Goal: Task Accomplishment & Management: Use online tool/utility

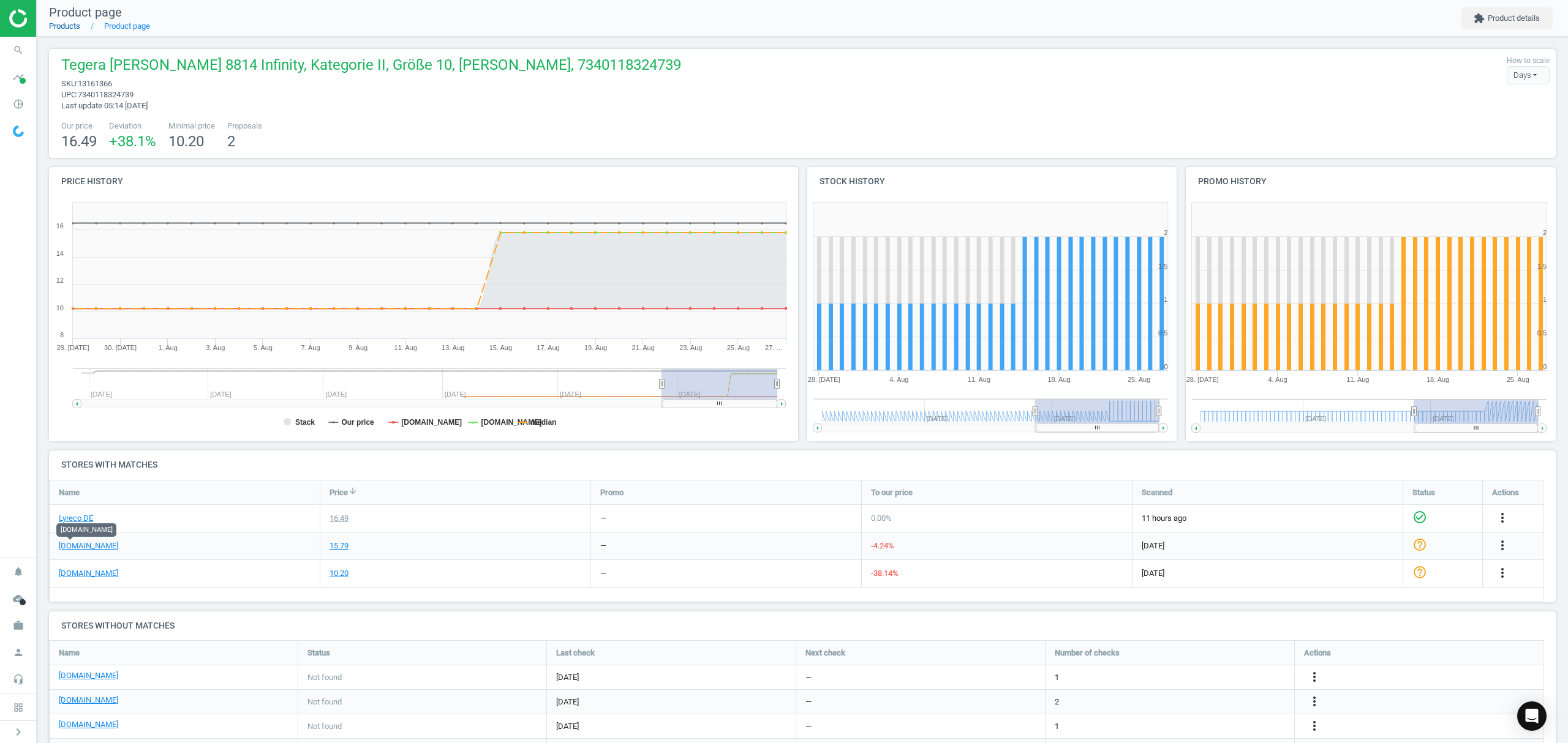
drag, startPoint x: 0, startPoint y: 0, endPoint x: 54, endPoint y: 25, distance: 59.5
click at [54, 25] on link "Products" at bounding box center [65, 26] width 31 height 9
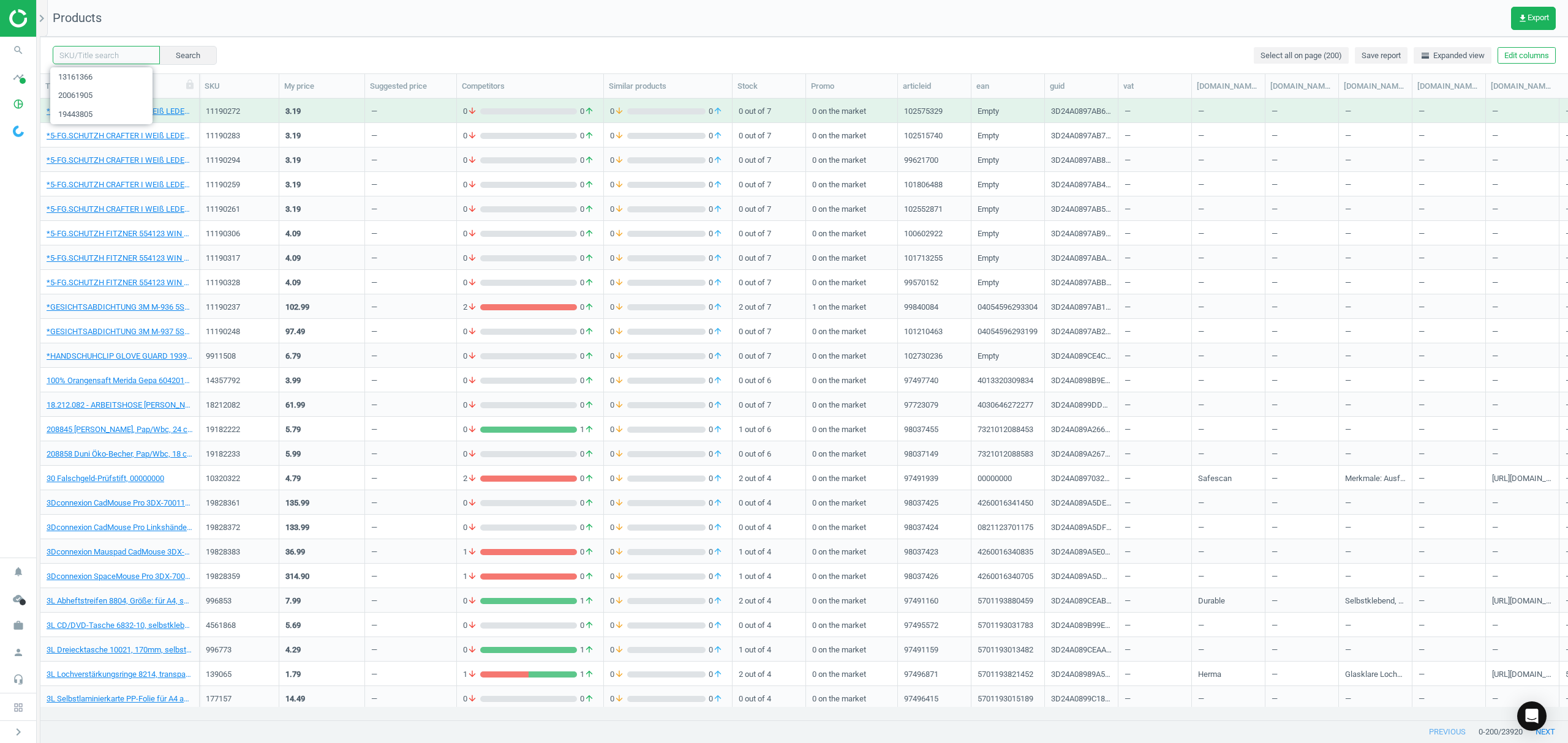
click at [91, 54] on input "text" at bounding box center [106, 55] width 107 height 19
paste input "17456509"
type input "17456509"
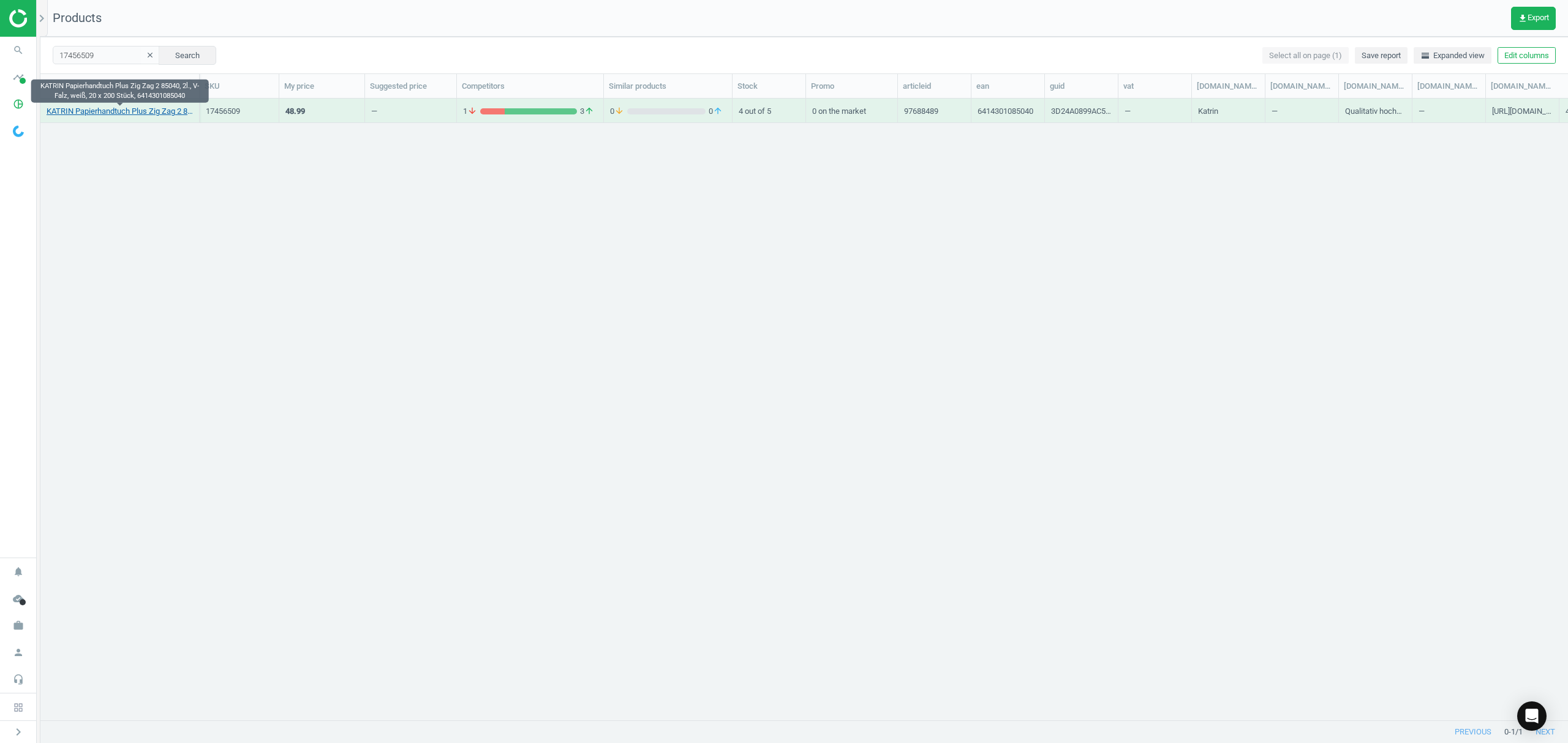
click at [143, 115] on link "KATRIN Papierhandtuch Plus Zig Zag 2 85040, 2l., V-Falz, weiß, 20 x 200 Stück, …" at bounding box center [120, 111] width 146 height 11
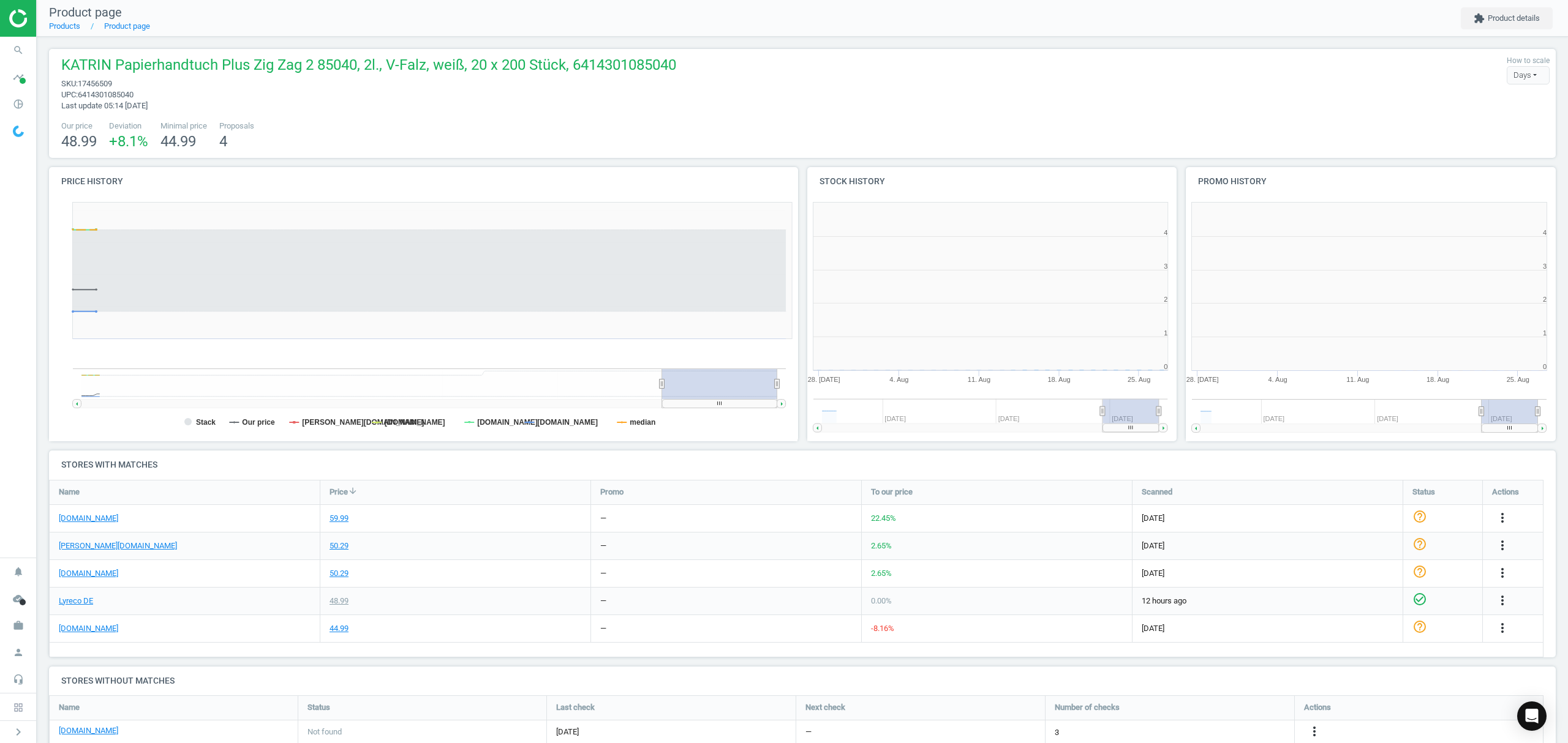
scroll to position [270, 767]
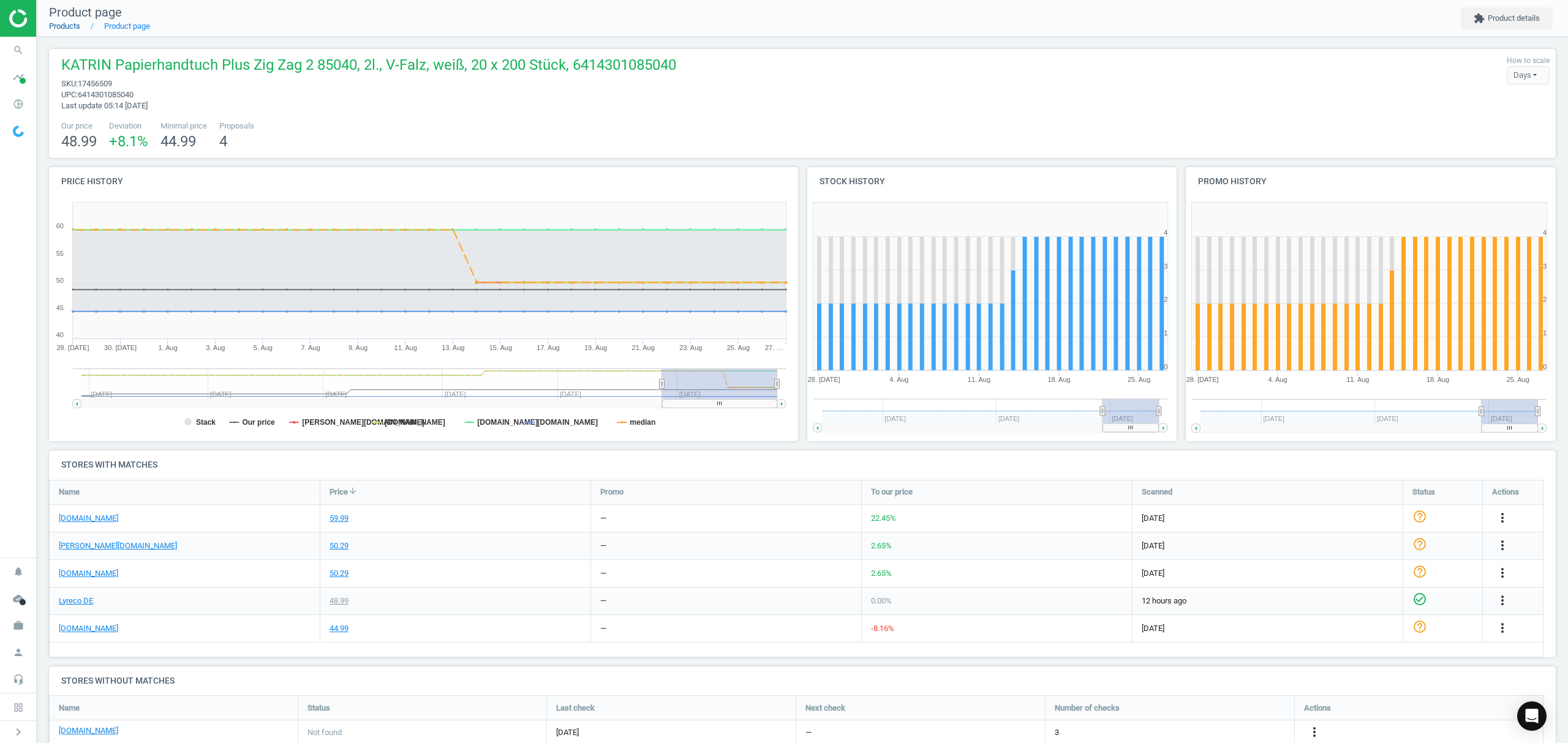
click at [71, 25] on link "Products" at bounding box center [65, 26] width 31 height 9
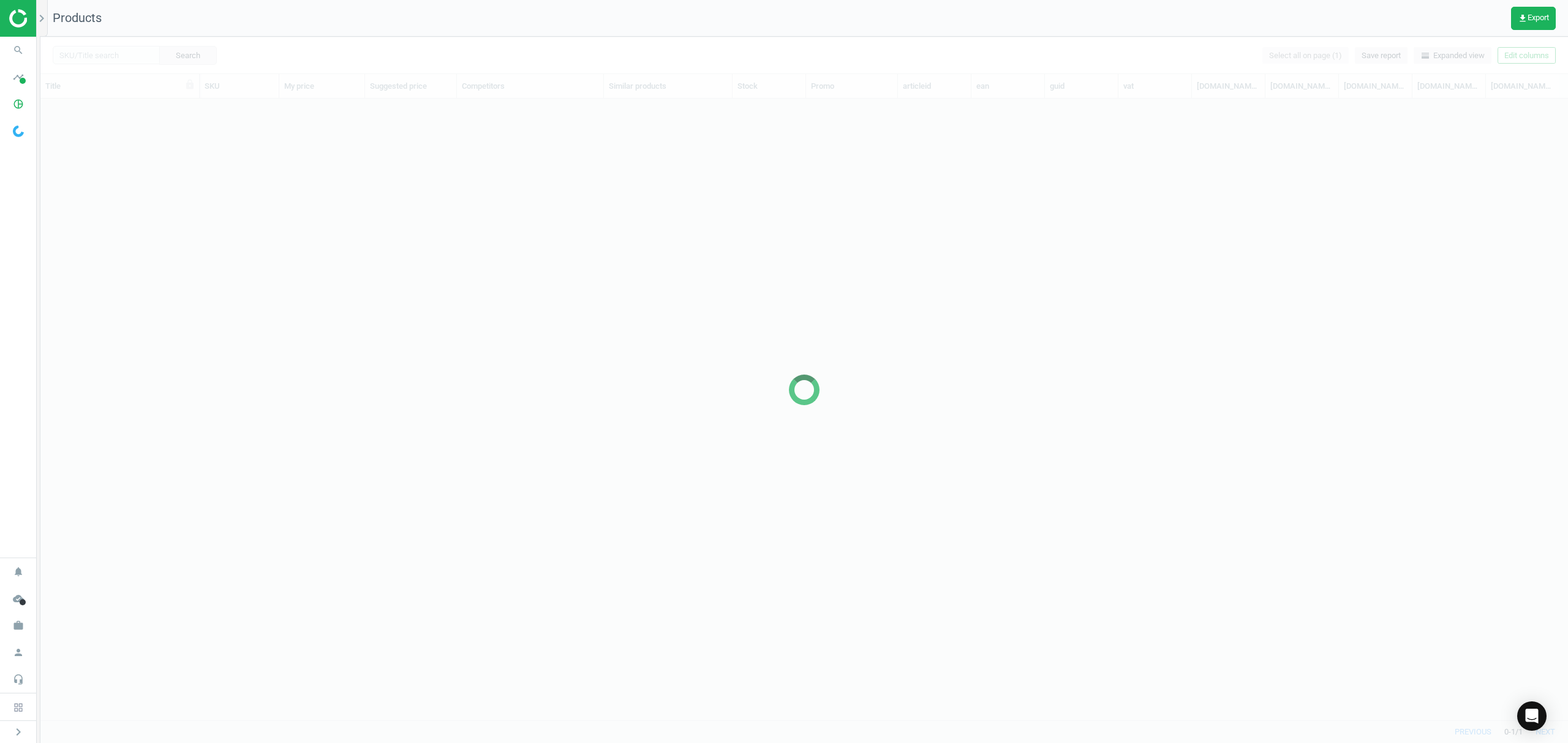
scroll to position [597, 1515]
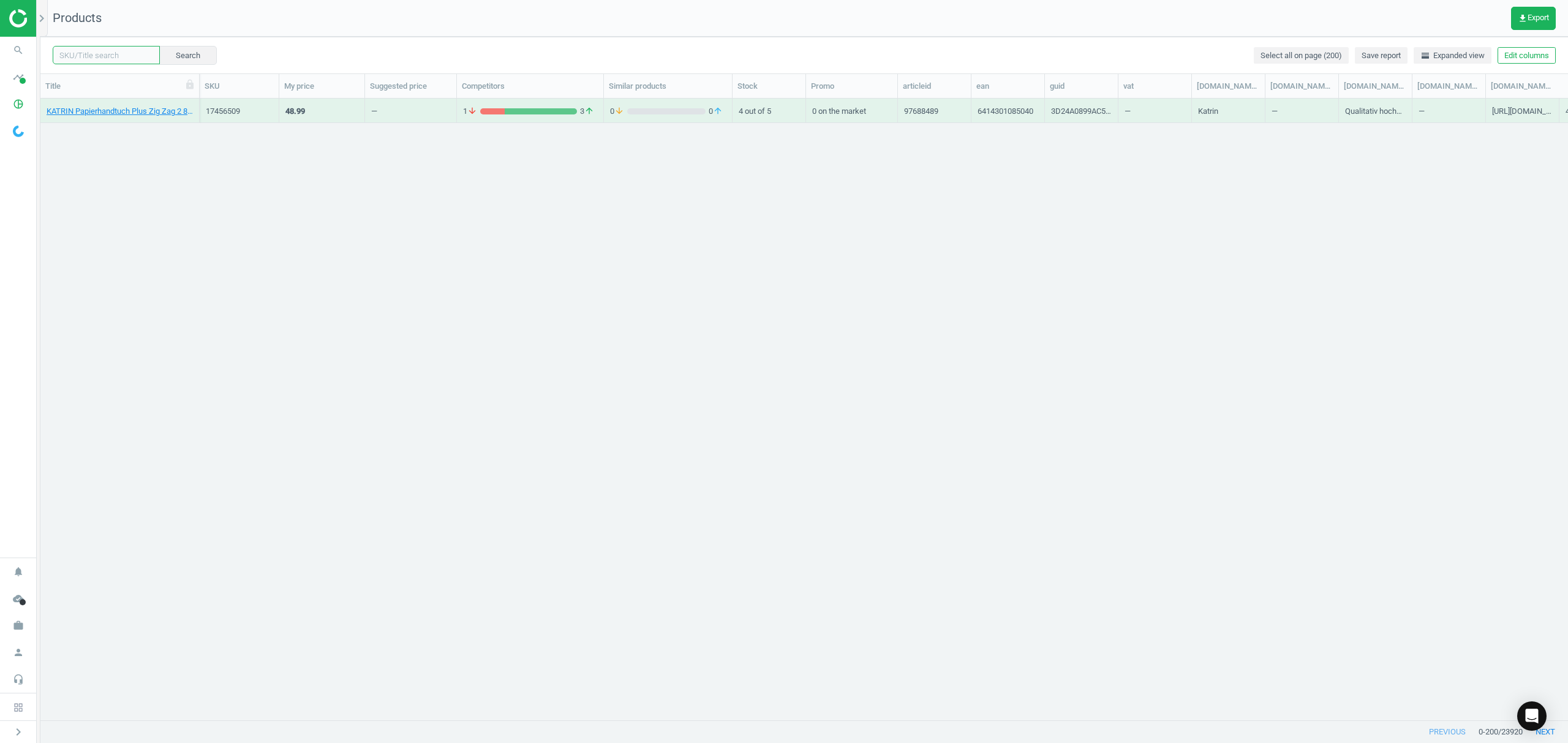
click at [91, 53] on input "text" at bounding box center [106, 55] width 107 height 19
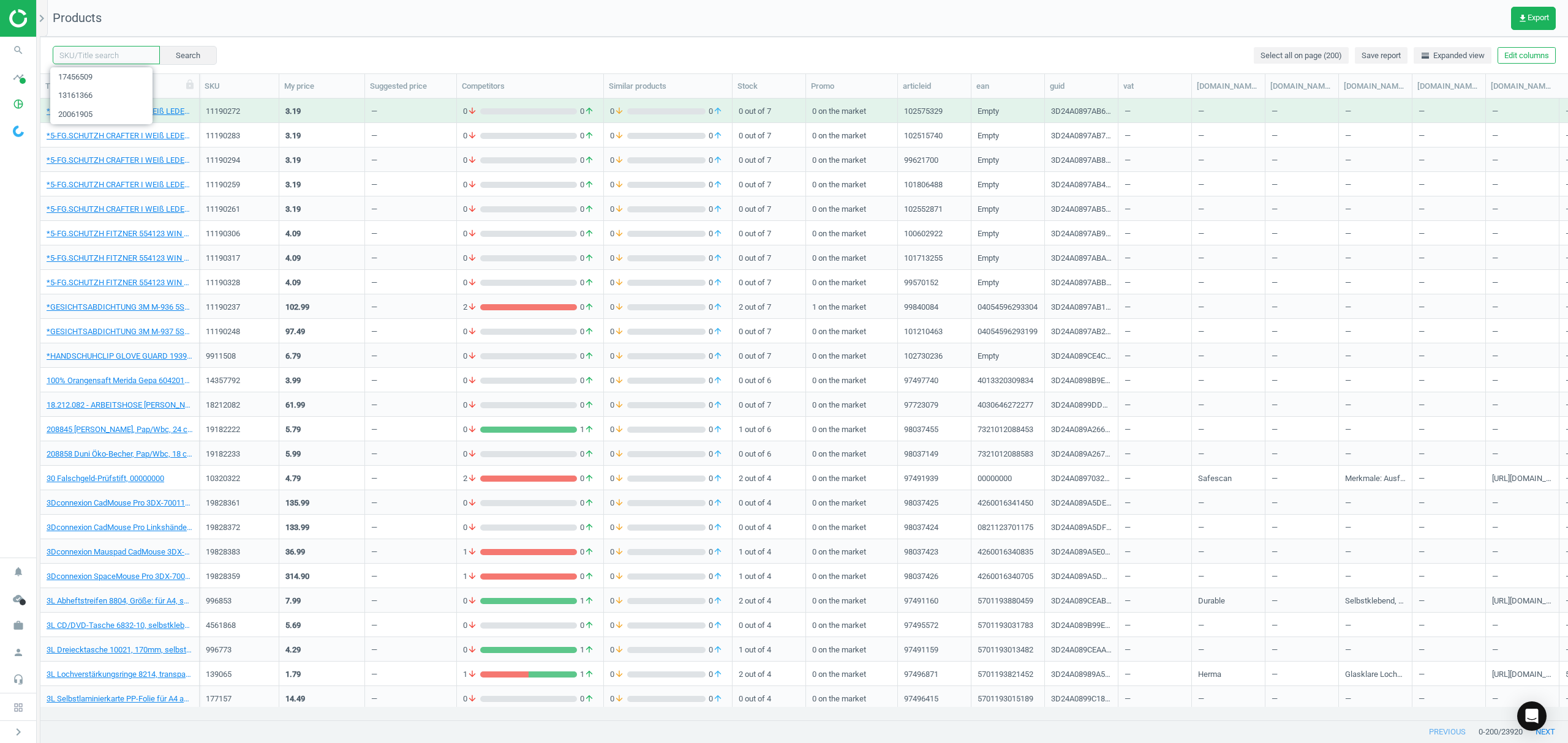
paste input "20425184"
type input "20425184"
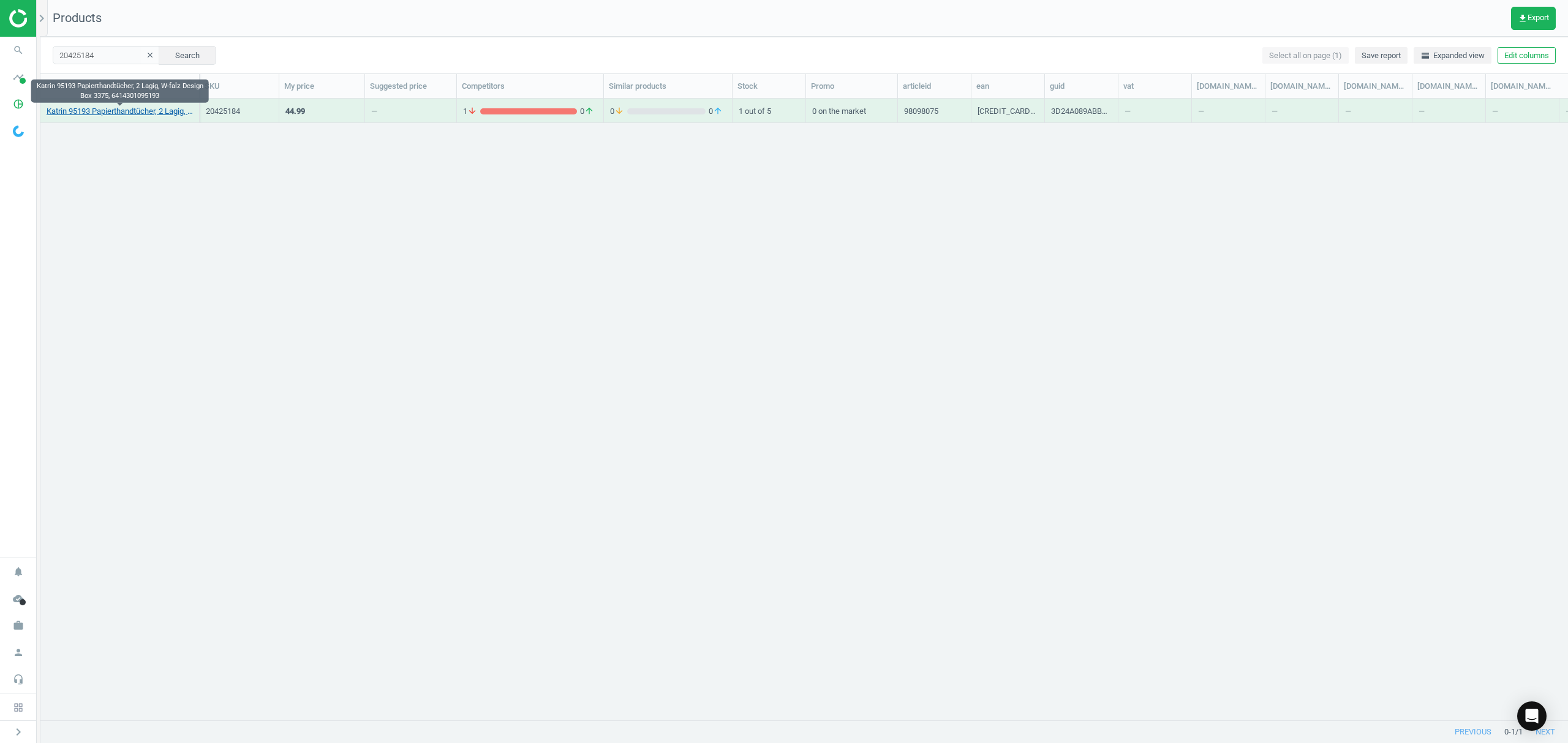
click at [118, 116] on link "Katrin 95193 Papierthandtücher, 2 Lagig, W-falz Design Box 3375, 6414301095193" at bounding box center [120, 111] width 146 height 11
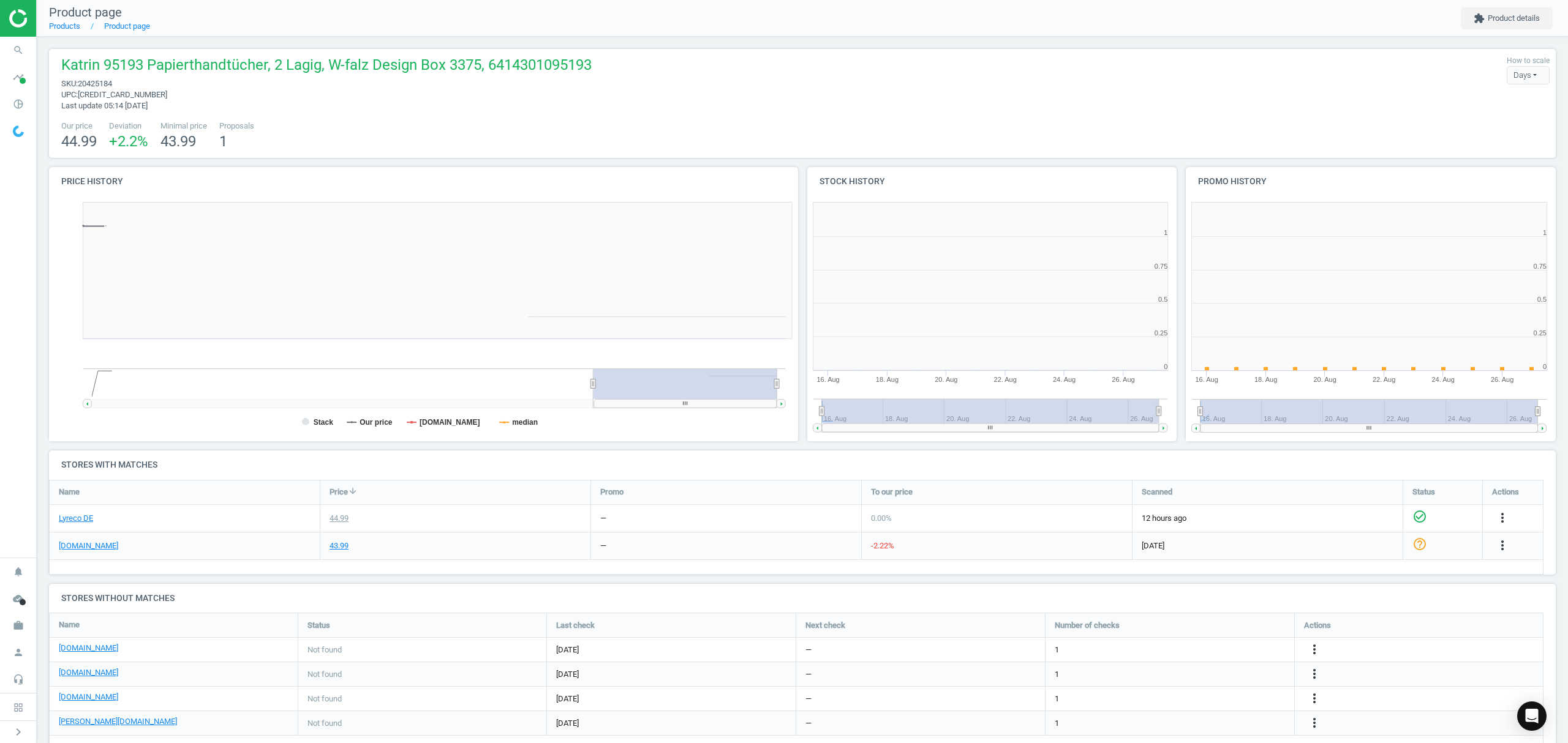
scroll to position [270, 392]
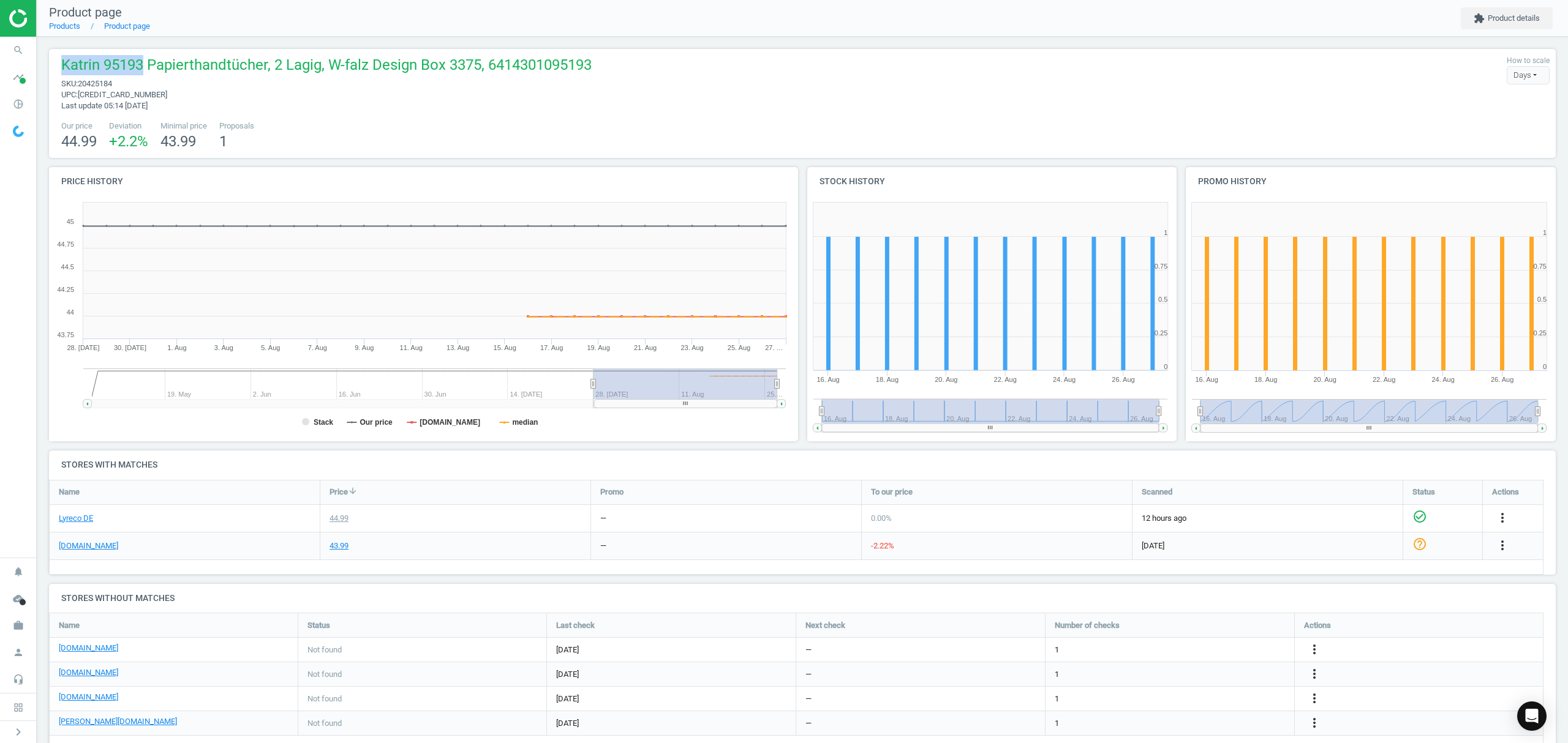
drag, startPoint x: 143, startPoint y: 67, endPoint x: 50, endPoint y: 62, distance: 93.1
click at [50, 62] on div "Katrin 95193 Papierthandtücher, 2 Lagig, W-falz Design Box 3375, 6414301095193 …" at bounding box center [802, 103] width 1507 height 109
copy span "Katrin 95193"
click at [1312, 723] on icon "more_vert" at bounding box center [1314, 723] width 15 height 15
click at [1223, 714] on link "Edit URL/product option" at bounding box center [1219, 714] width 168 height 19
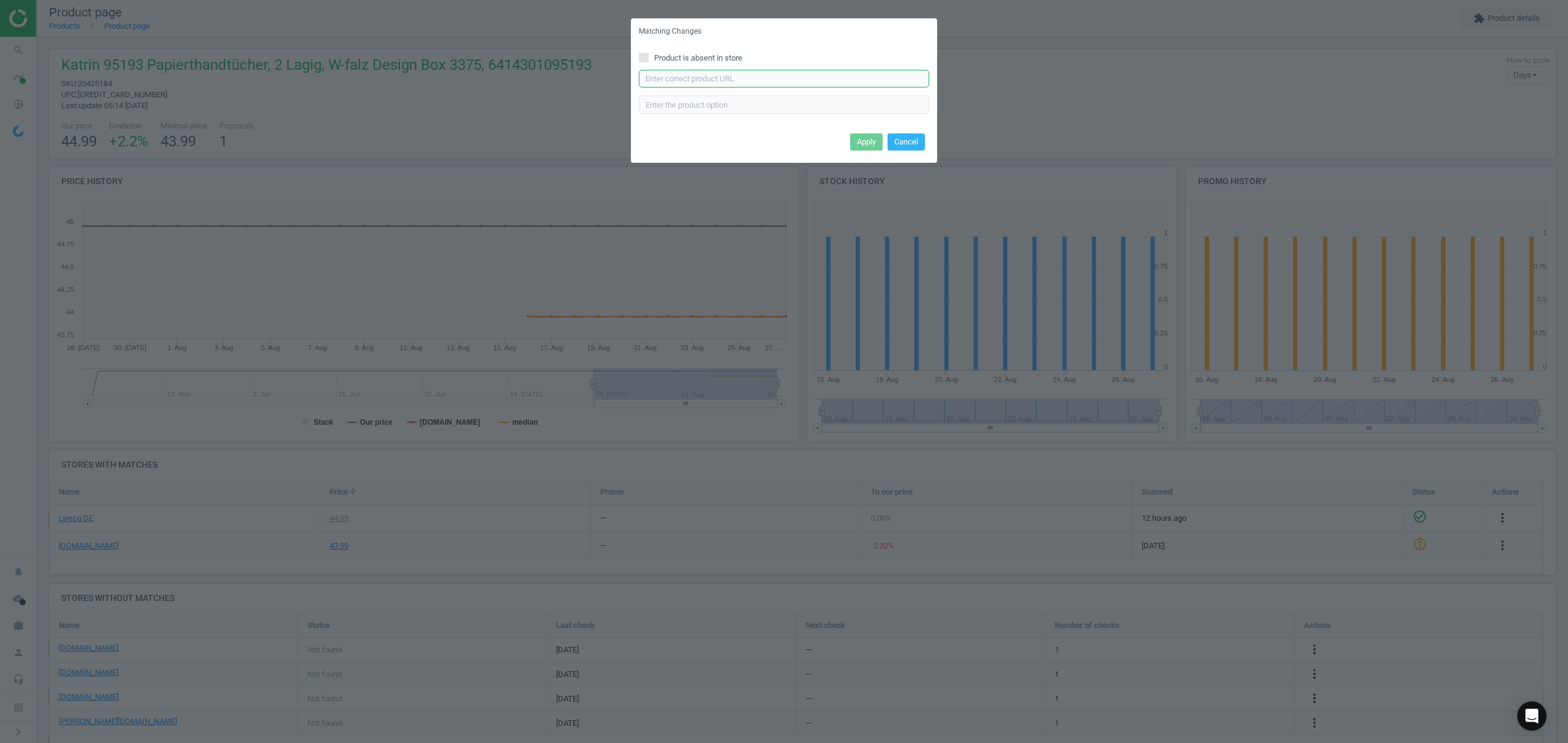
click at [783, 79] on input "text" at bounding box center [784, 79] width 291 height 19
paste input "[URL][DOMAIN_NAME][PERSON_NAME][PERSON_NAME]"
type input "[URL][DOMAIN_NAME][PERSON_NAME][PERSON_NAME]"
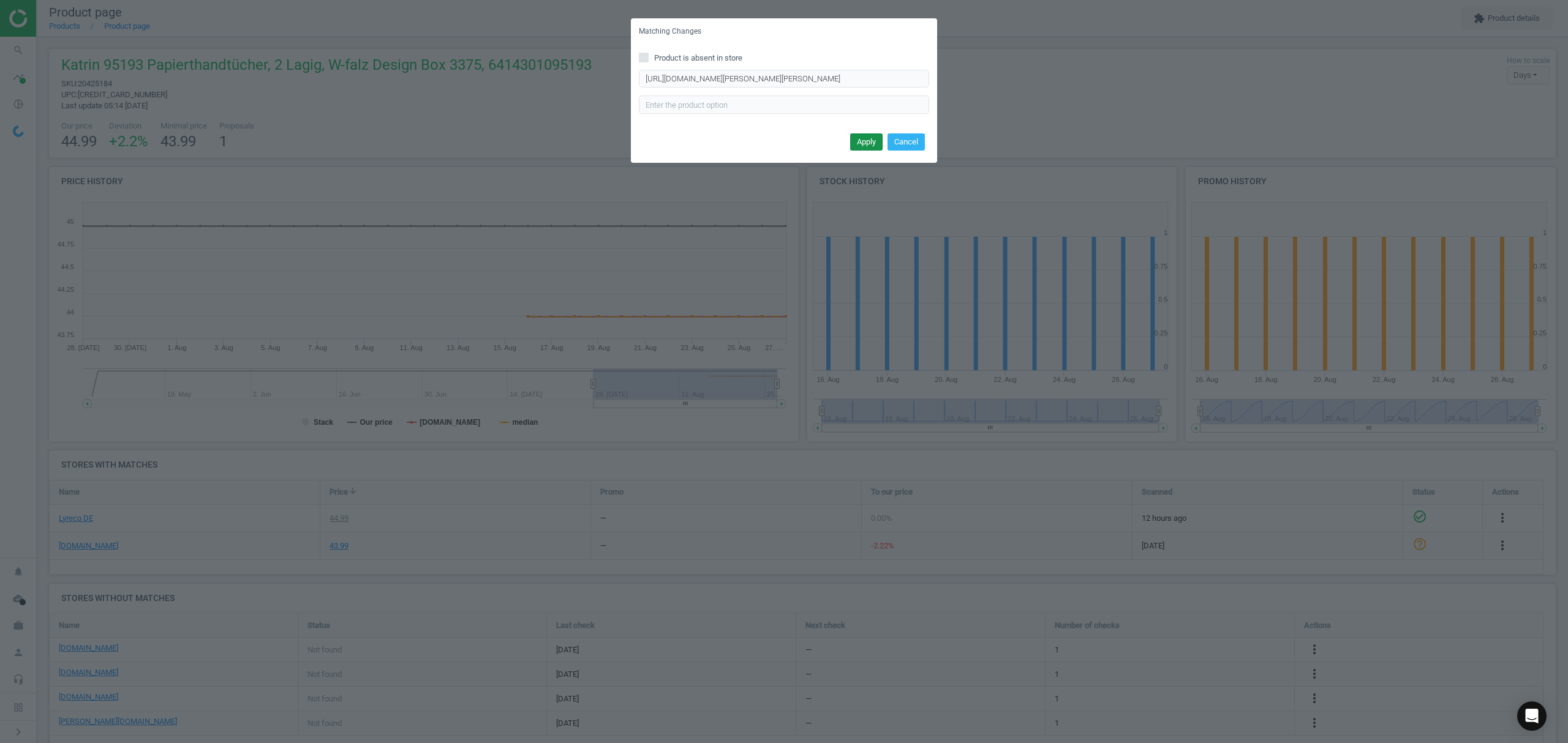
click at [866, 140] on button "Apply" at bounding box center [867, 142] width 33 height 17
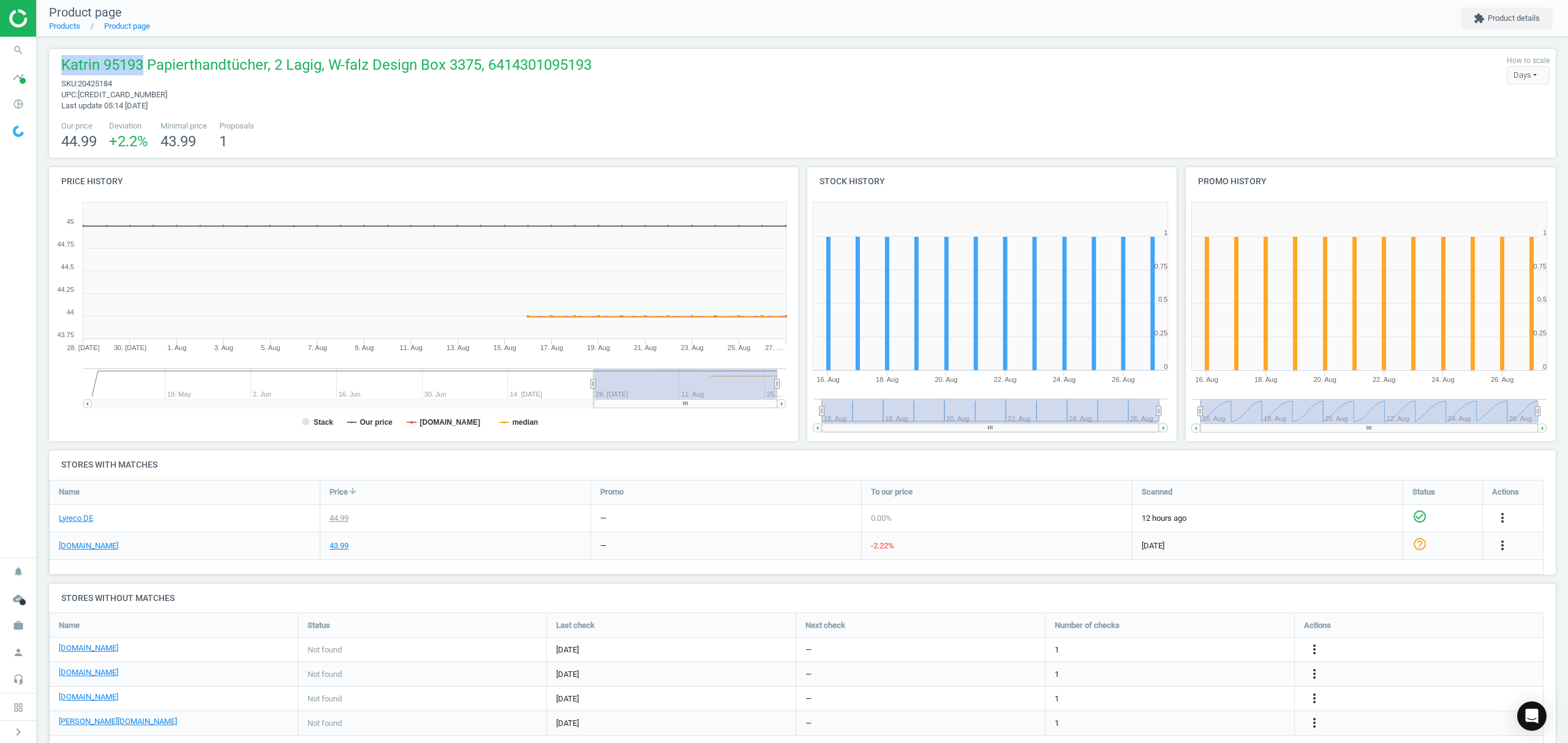
drag, startPoint x: 141, startPoint y: 60, endPoint x: 65, endPoint y: 77, distance: 77.9
click at [65, 77] on span "Katrin 95193 Papierthandtücher, 2 Lagig, W-falz Design Box 3375, 6414301095193" at bounding box center [326, 66] width 531 height 23
copy span "Katrin 95193"
